Goal: Task Accomplishment & Management: Complete application form

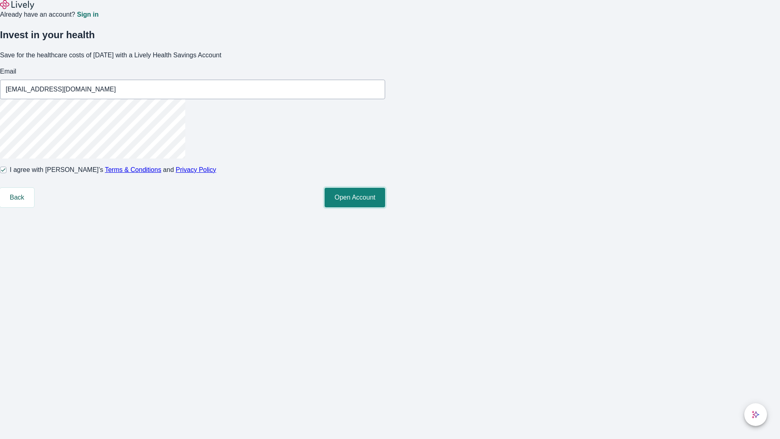
click at [385, 207] on button "Open Account" at bounding box center [355, 198] width 61 height 20
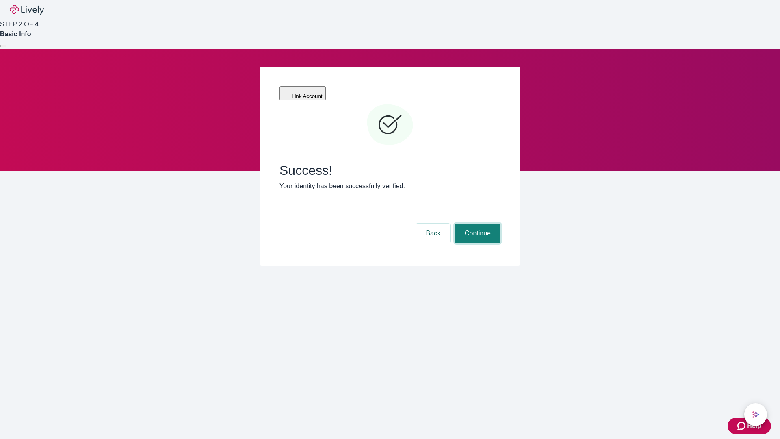
click at [477, 223] on button "Continue" at bounding box center [478, 233] width 46 height 20
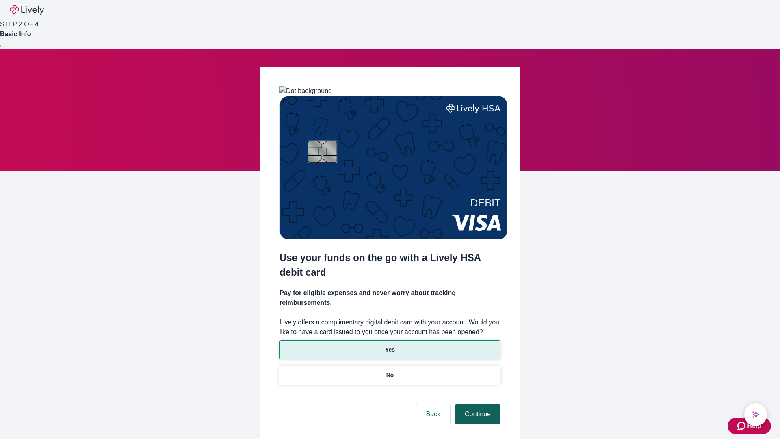
click at [390, 345] on p "Yes" at bounding box center [390, 349] width 10 height 9
click at [477, 404] on button "Continue" at bounding box center [478, 414] width 46 height 20
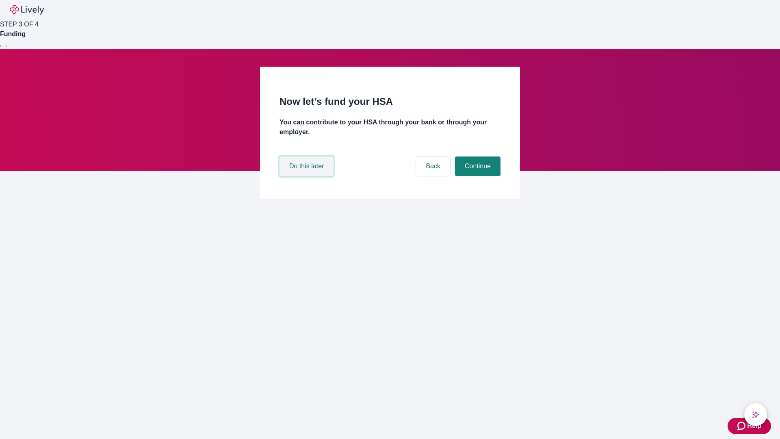
click at [308, 176] on button "Do this later" at bounding box center [307, 166] width 54 height 20
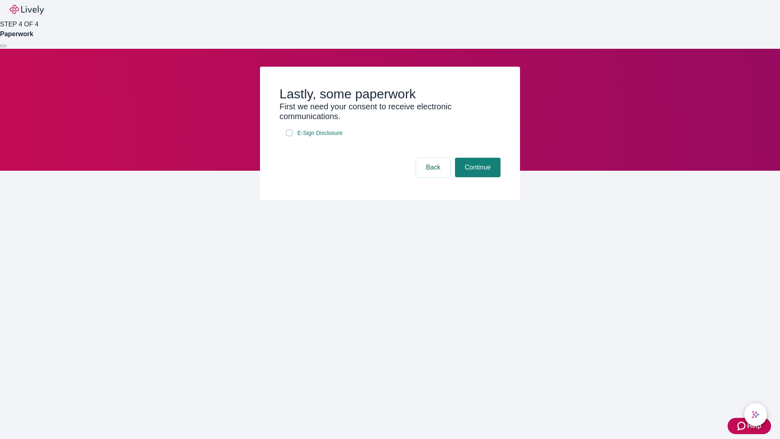
click at [289, 136] on input "E-Sign Disclosure" at bounding box center [289, 133] width 7 height 7
checkbox input "true"
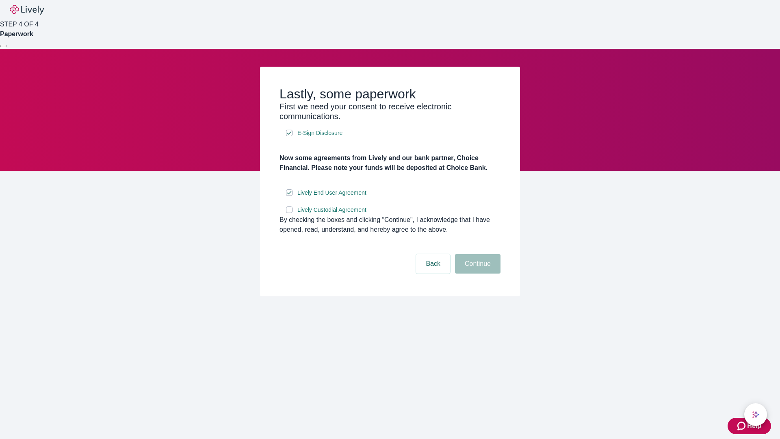
click at [289, 213] on input "Lively Custodial Agreement" at bounding box center [289, 209] width 7 height 7
checkbox input "true"
click at [477, 273] on button "Continue" at bounding box center [478, 264] width 46 height 20
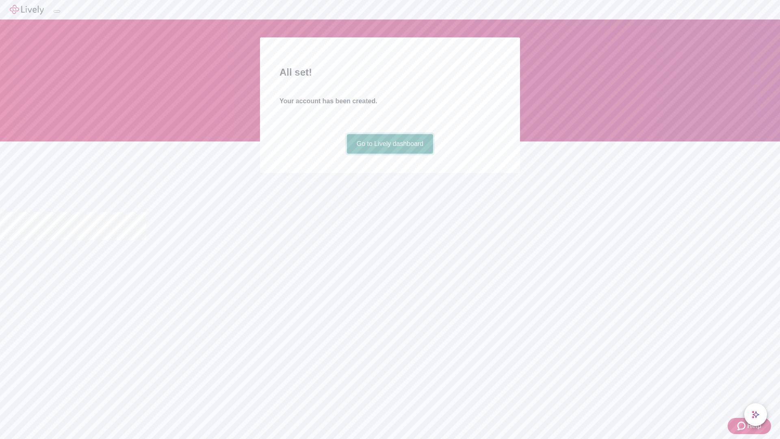
click at [390, 154] on link "Go to Lively dashboard" at bounding box center [390, 144] width 87 height 20
